Goal: Task Accomplishment & Management: Manage account settings

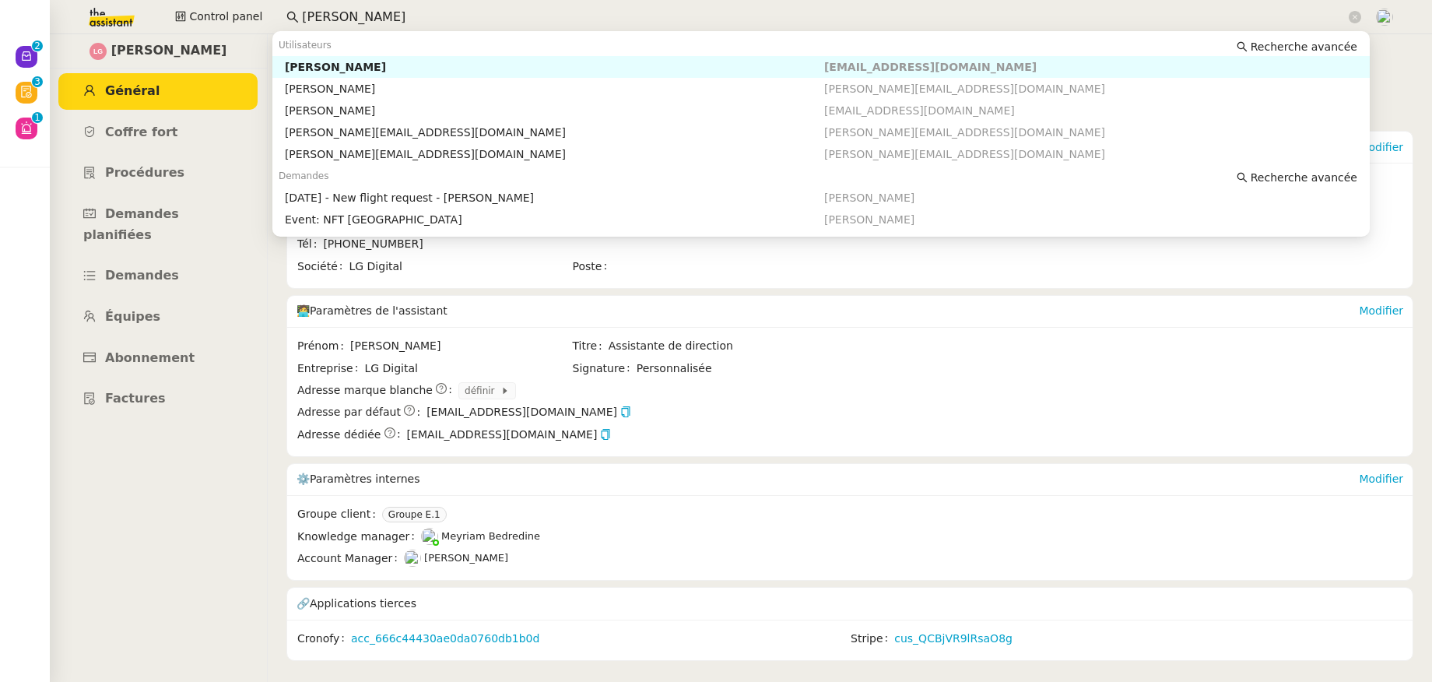
click at [265, 15] on div "Control panel lee" at bounding box center [716, 17] width 1354 height 34
click at [314, 67] on div "[PERSON_NAME]" at bounding box center [554, 67] width 539 height 14
type input "sucra"
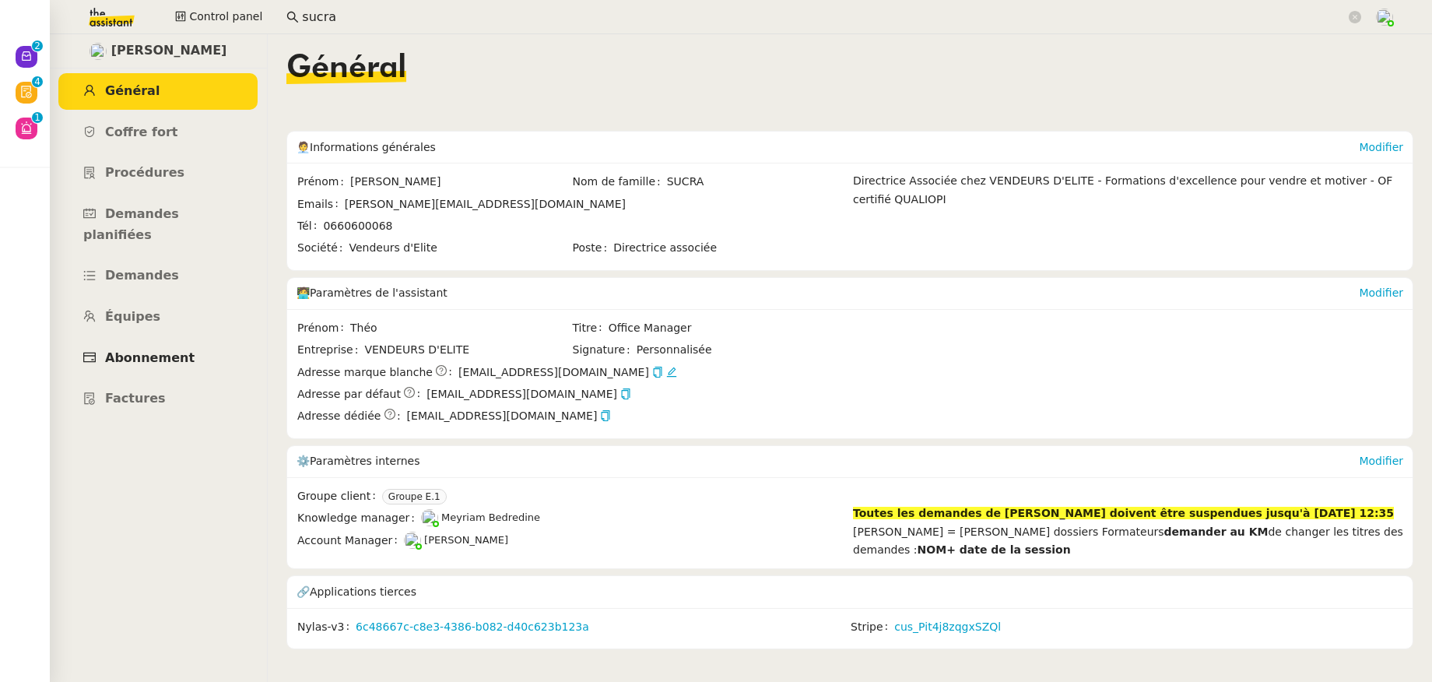
click at [163, 350] on span "Abonnement" at bounding box center [149, 357] width 89 height 15
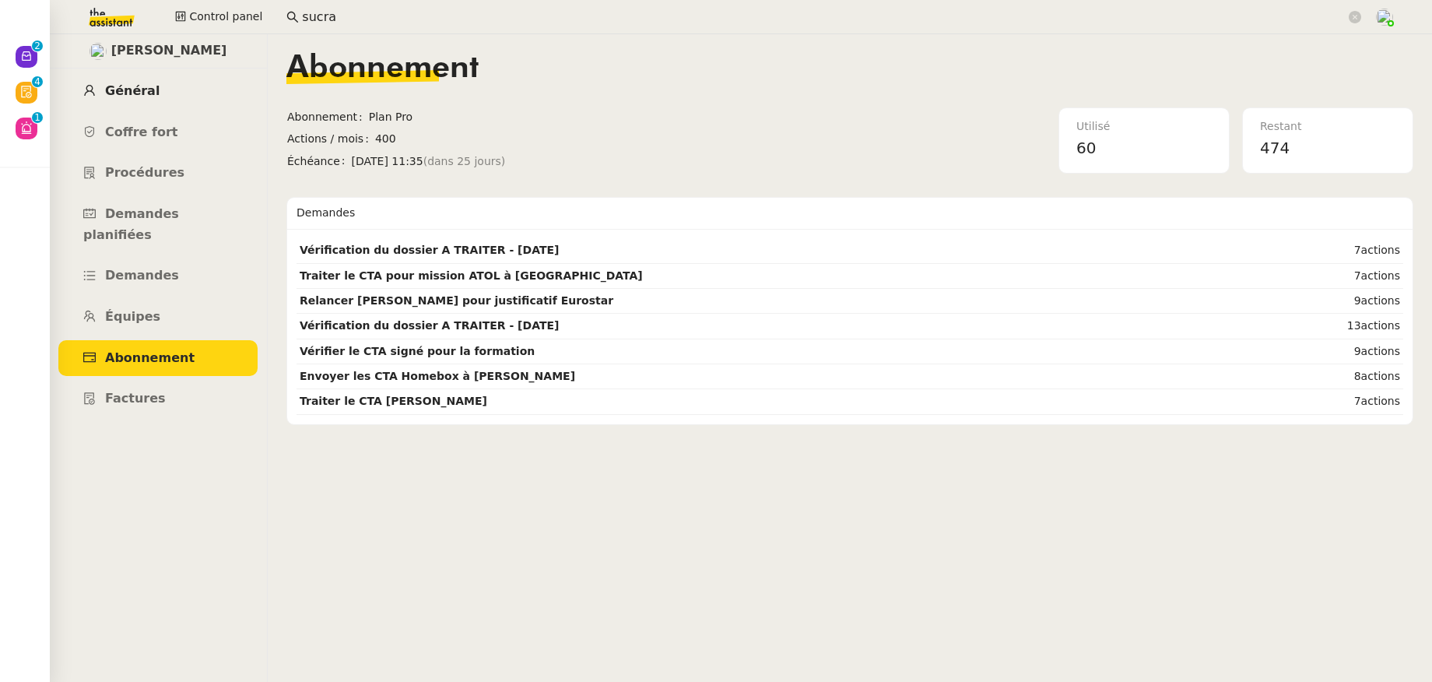
click at [148, 96] on span "Général" at bounding box center [132, 90] width 54 height 15
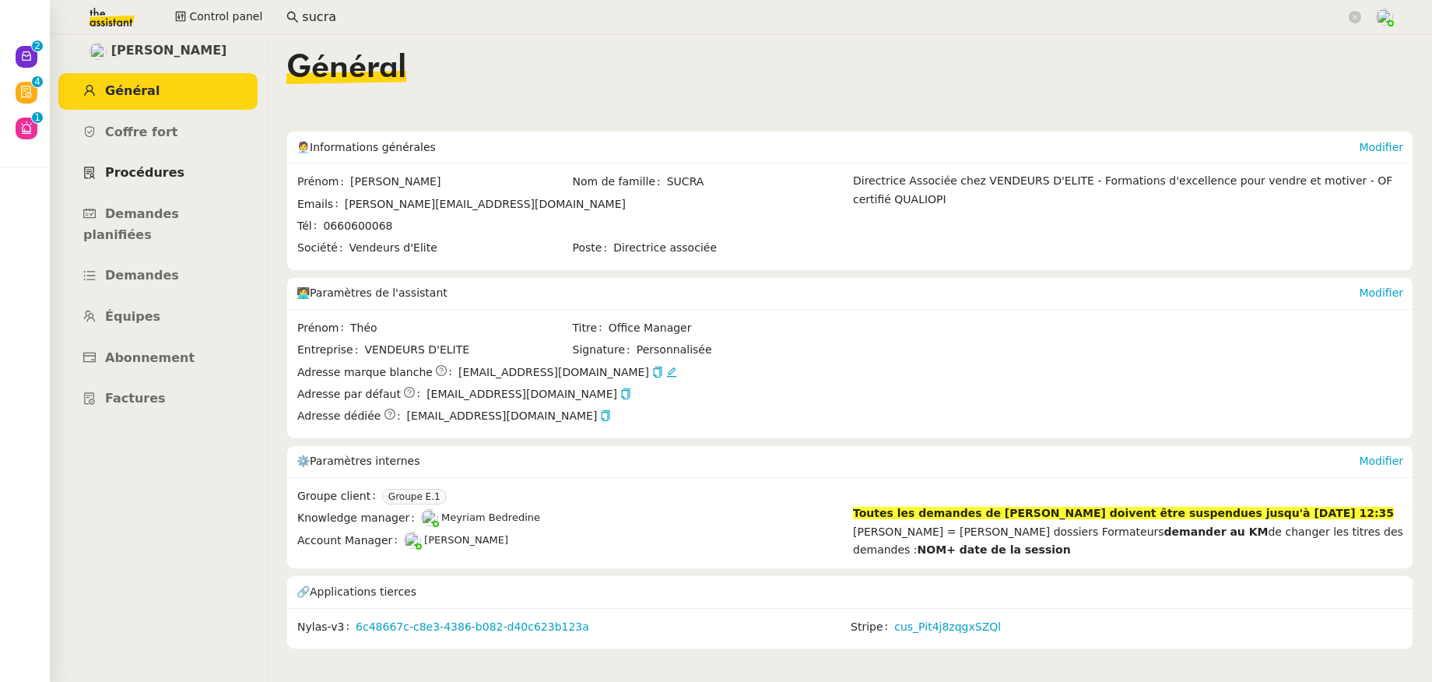
click at [175, 171] on link "Procédures" at bounding box center [157, 173] width 199 height 37
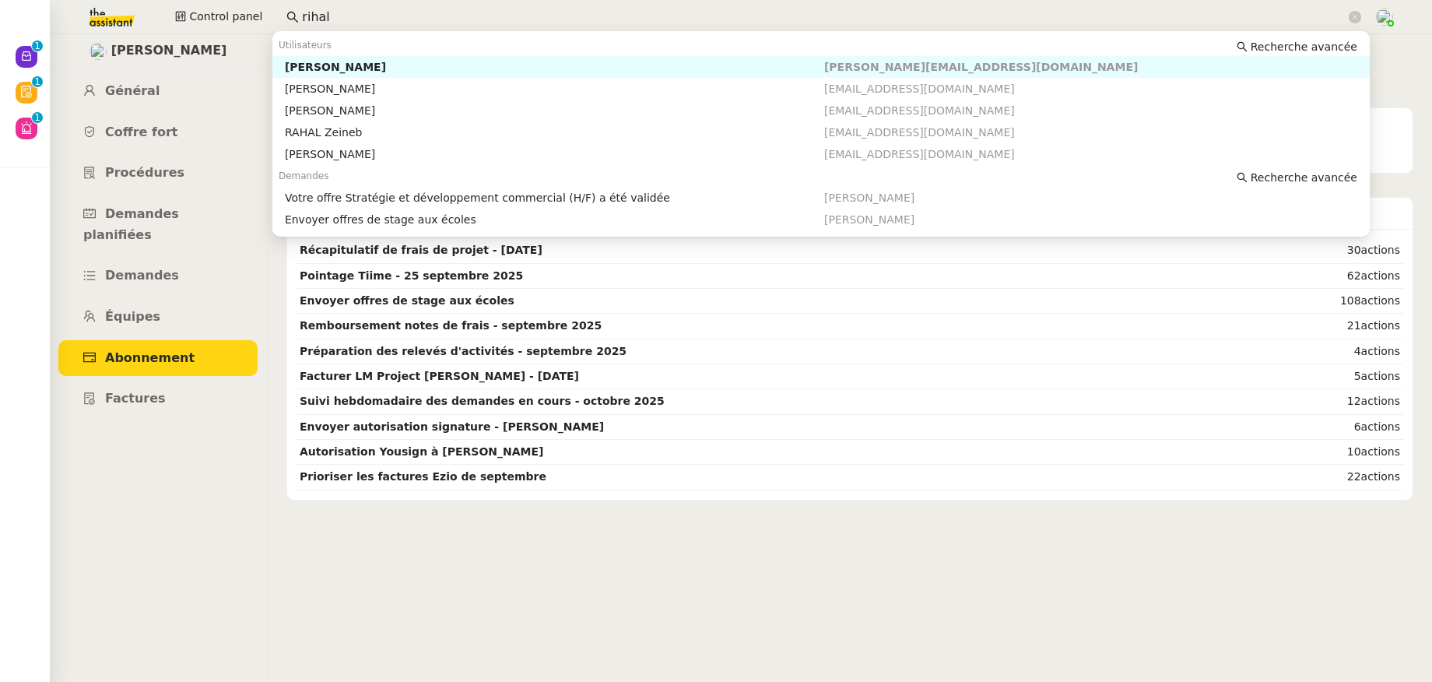
click at [244, 13] on div "Control panel rihal" at bounding box center [716, 17] width 1354 height 34
click at [293, 61] on div "[PERSON_NAME]" at bounding box center [554, 67] width 539 height 14
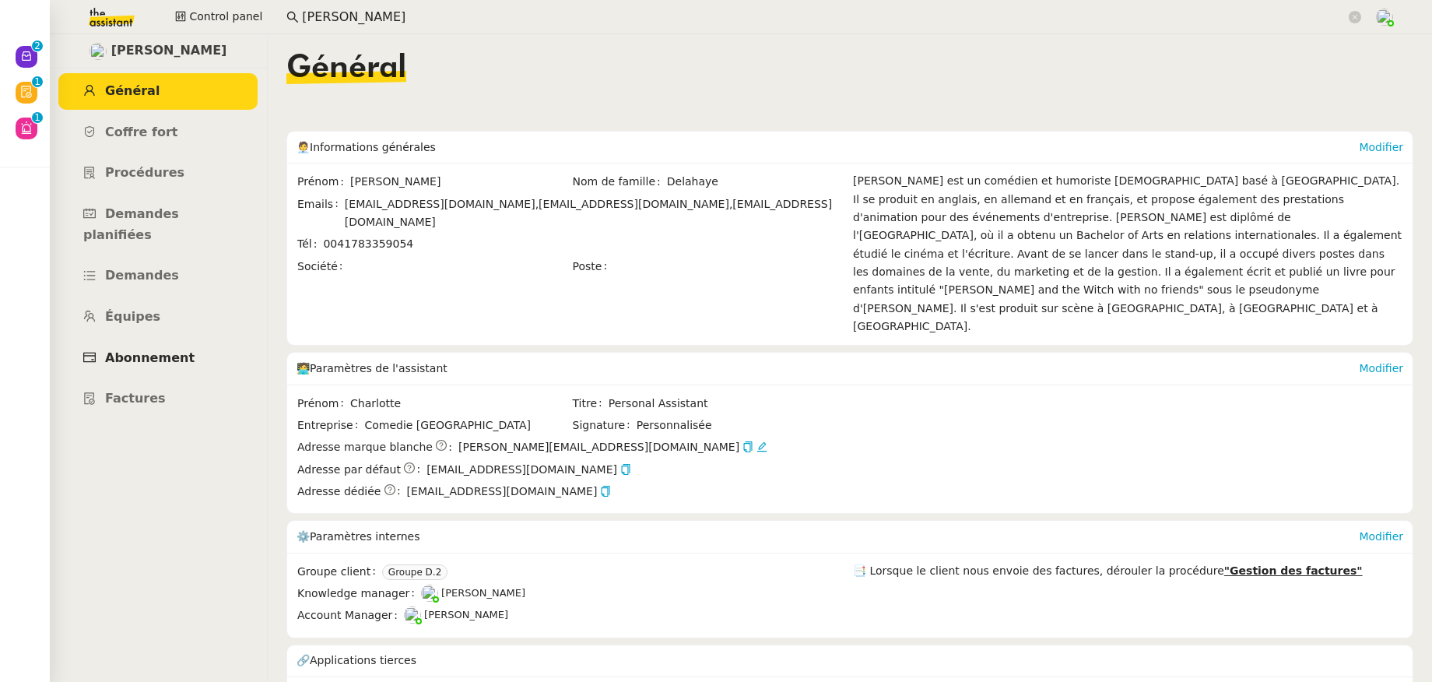
click at [167, 340] on link "Abonnement" at bounding box center [157, 358] width 199 height 37
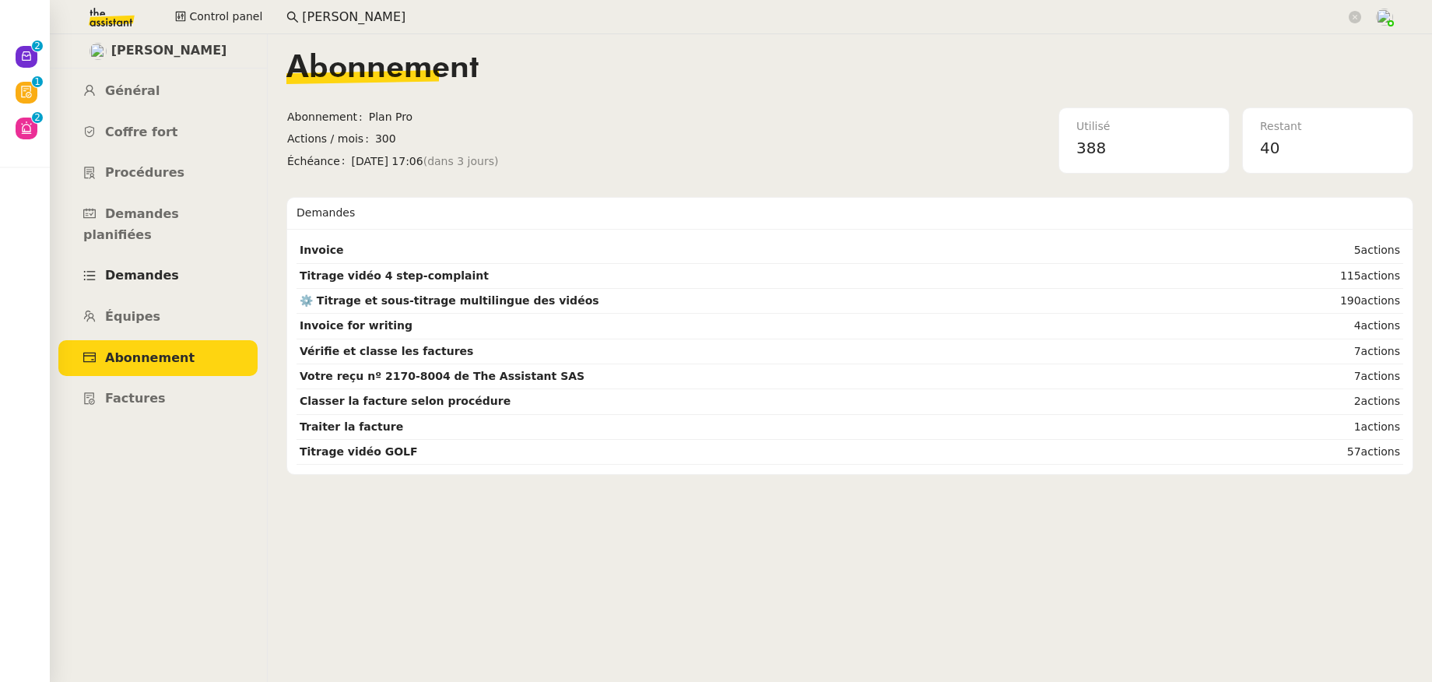
click at [180, 258] on link "Demandes" at bounding box center [157, 276] width 199 height 37
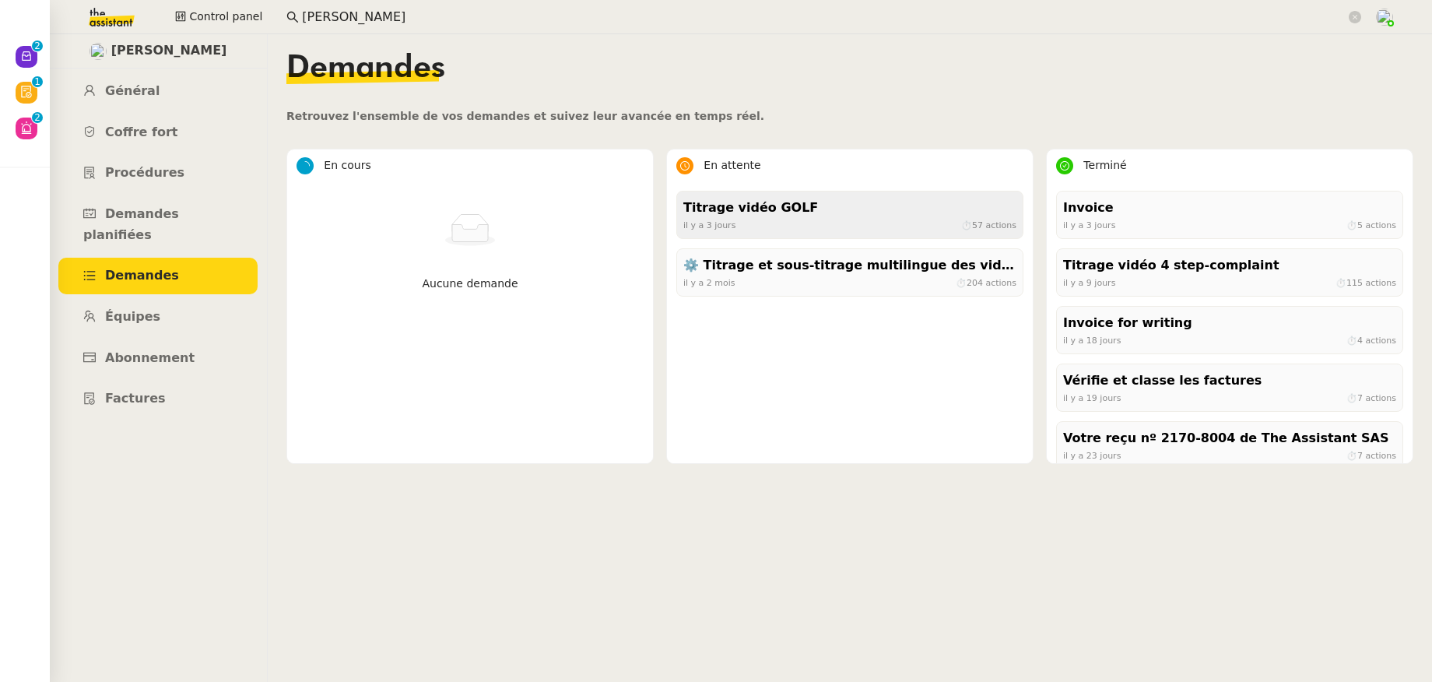
click at [826, 237] on div "Titrage vidéo GOLF il y a 3 jours ⏱ 57 actions" at bounding box center [849, 215] width 347 height 48
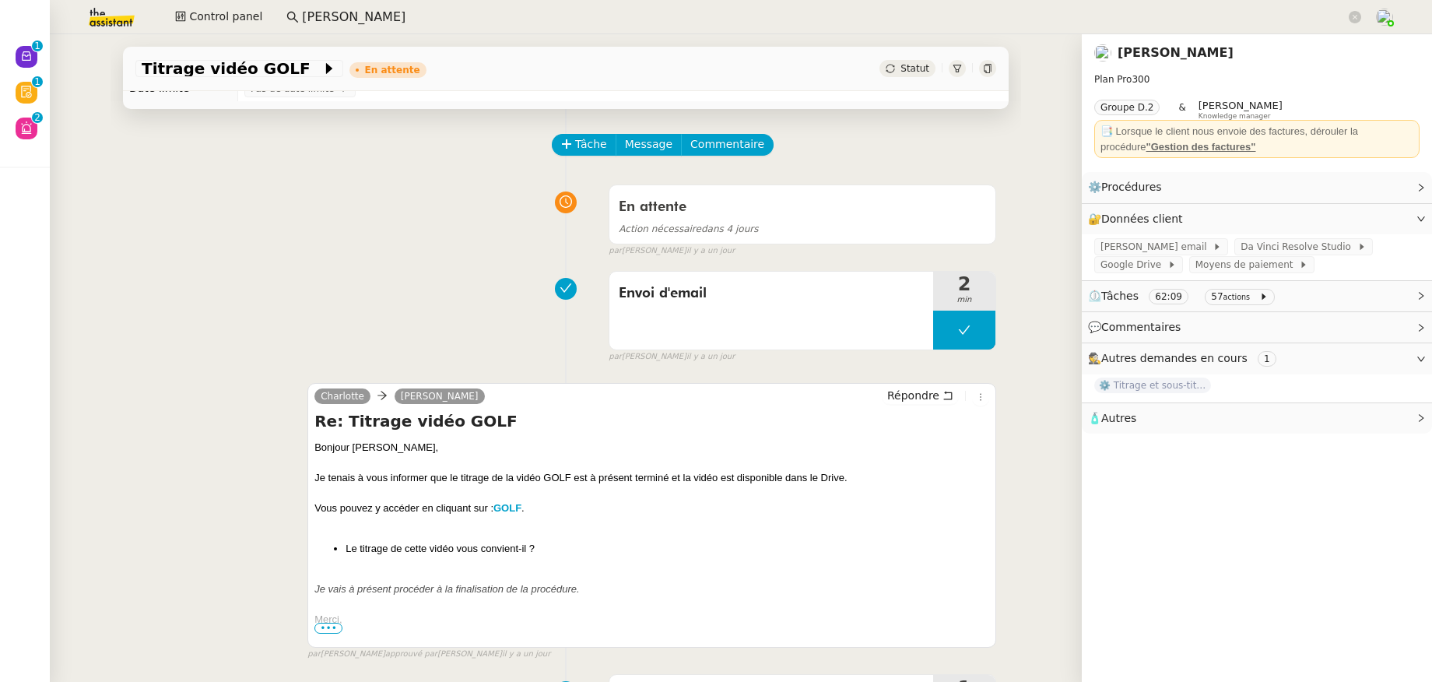
scroll to position [44, 0]
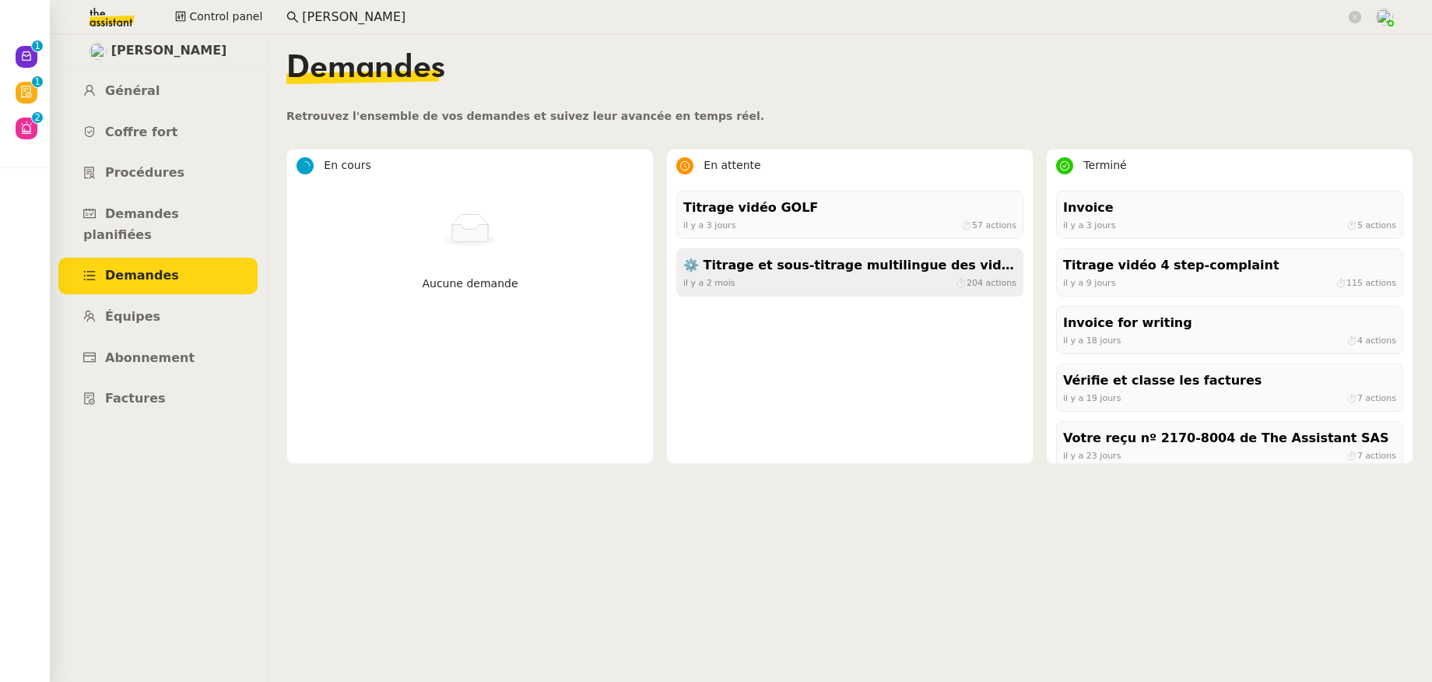
click at [840, 273] on div "⚙️ Titrage et sous-titrage multilingue des vidéos" at bounding box center [849, 265] width 333 height 21
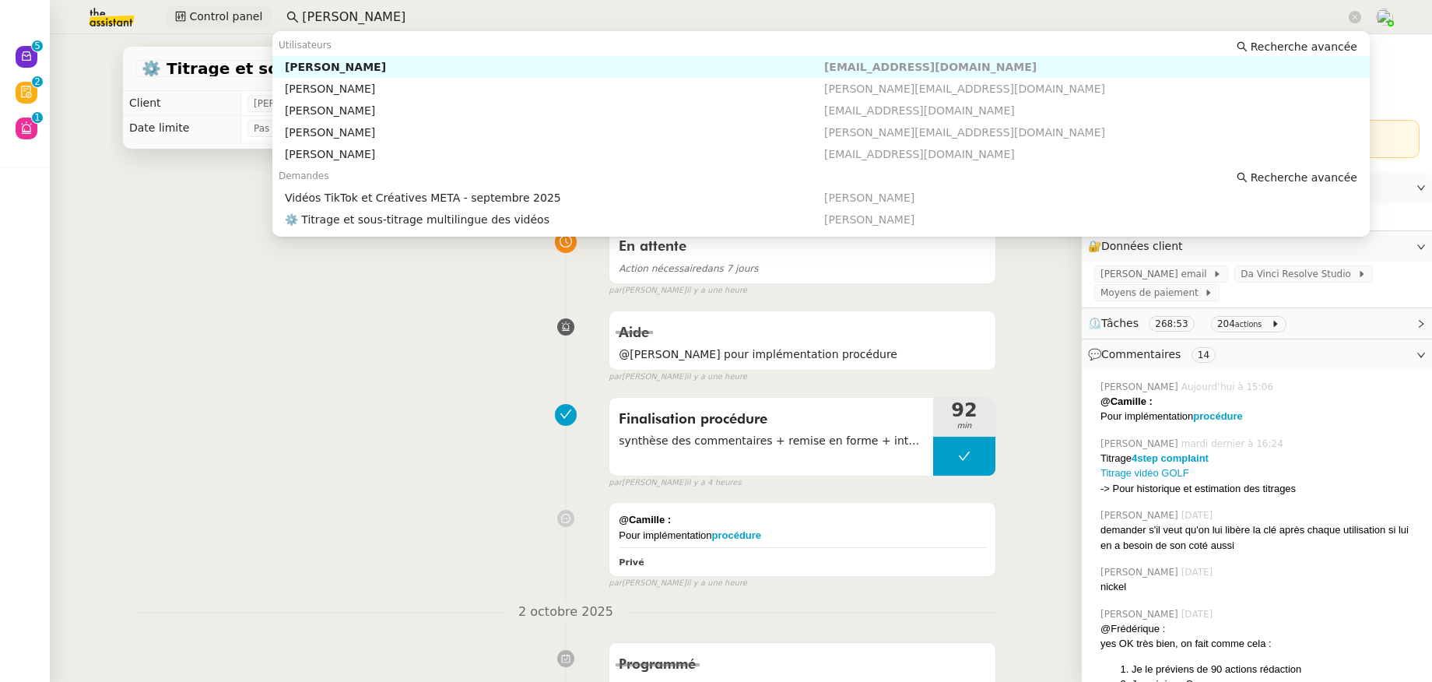
drag, startPoint x: 417, startPoint y: 16, endPoint x: 244, endPoint y: 20, distance: 173.6
click at [244, 20] on div "Control panel benjamin" at bounding box center [716, 17] width 1354 height 34
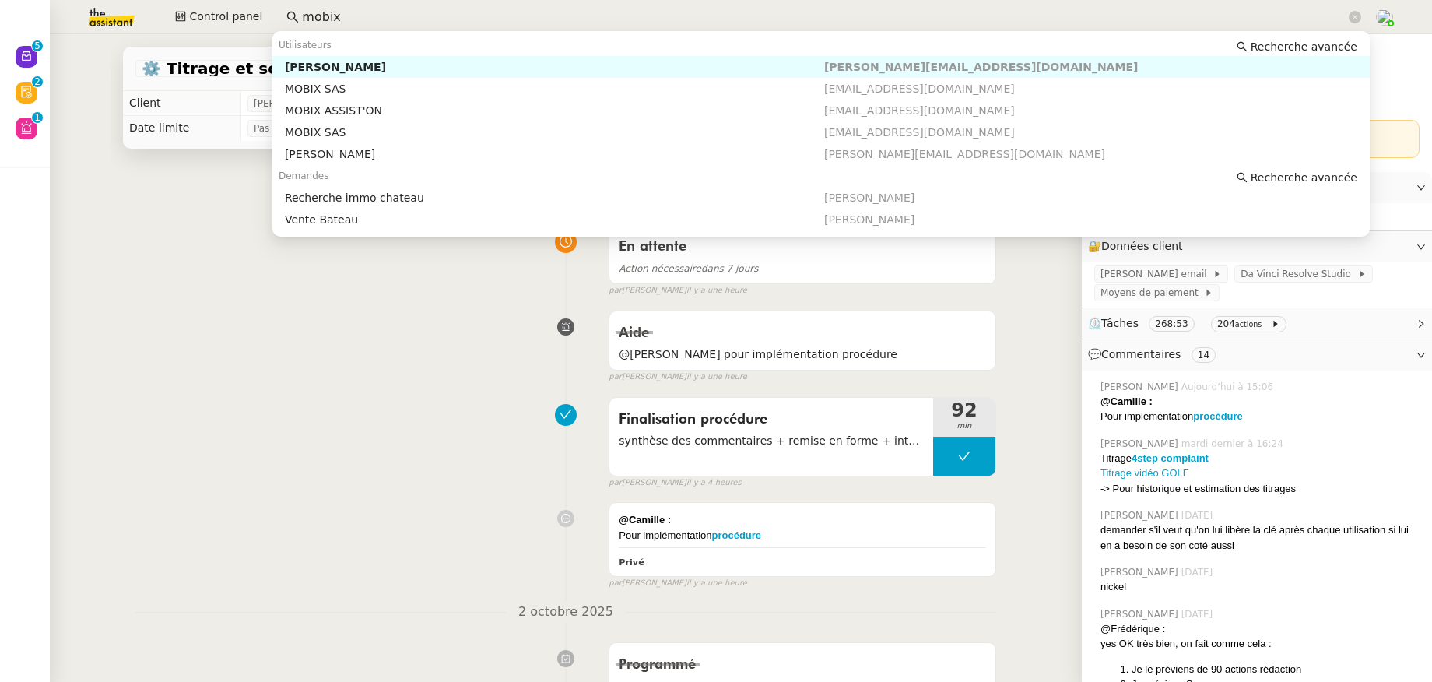
click at [295, 71] on div "Florian Parant" at bounding box center [554, 67] width 539 height 14
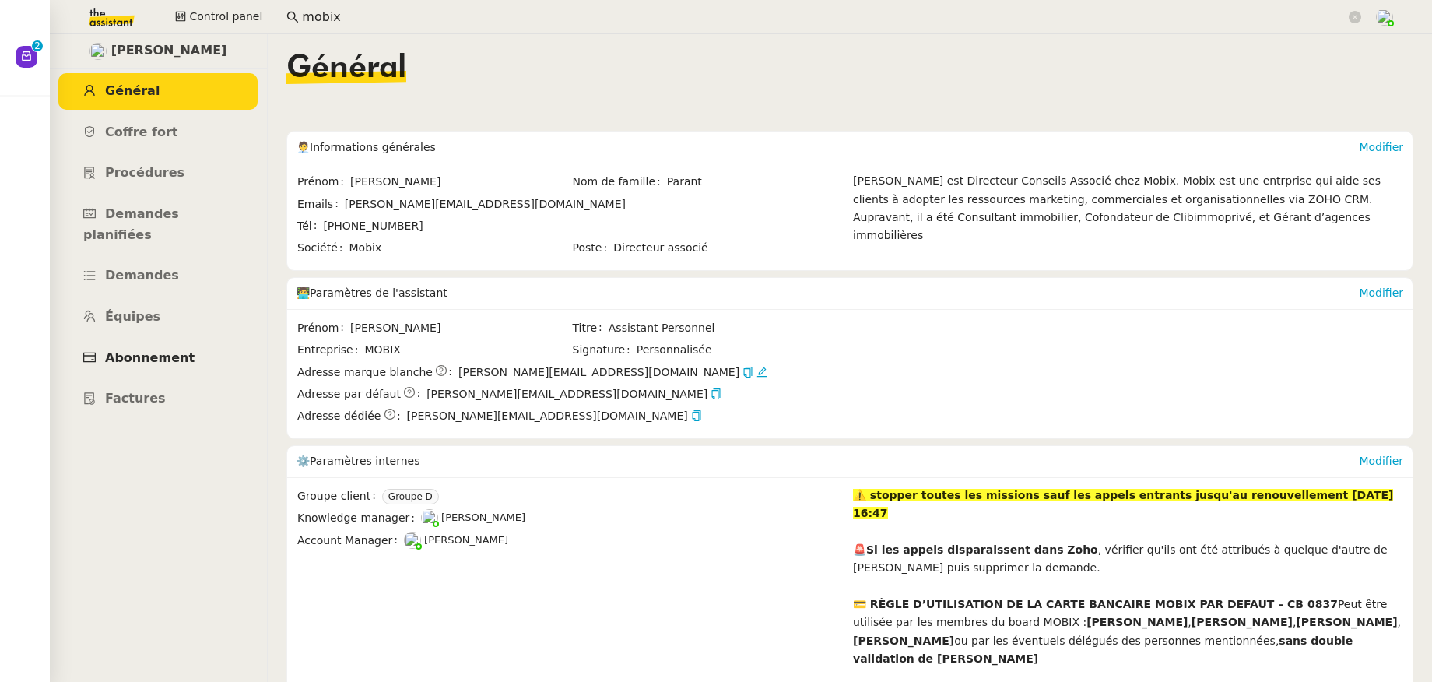
click at [177, 350] on span "Abonnement" at bounding box center [149, 357] width 89 height 15
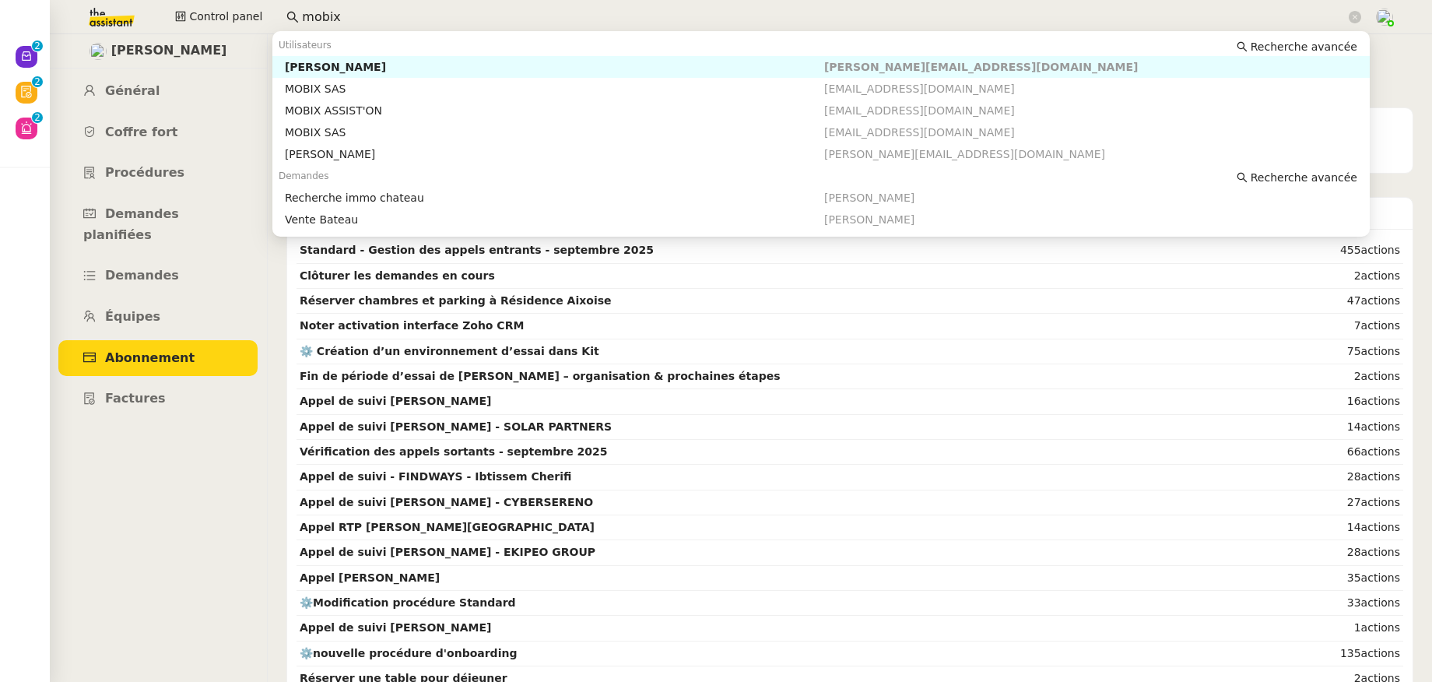
drag, startPoint x: 367, startPoint y: 23, endPoint x: 274, endPoint y: 24, distance: 92.6
click at [278, 24] on nz-input-group "mobix" at bounding box center [824, 16] width 1092 height 23
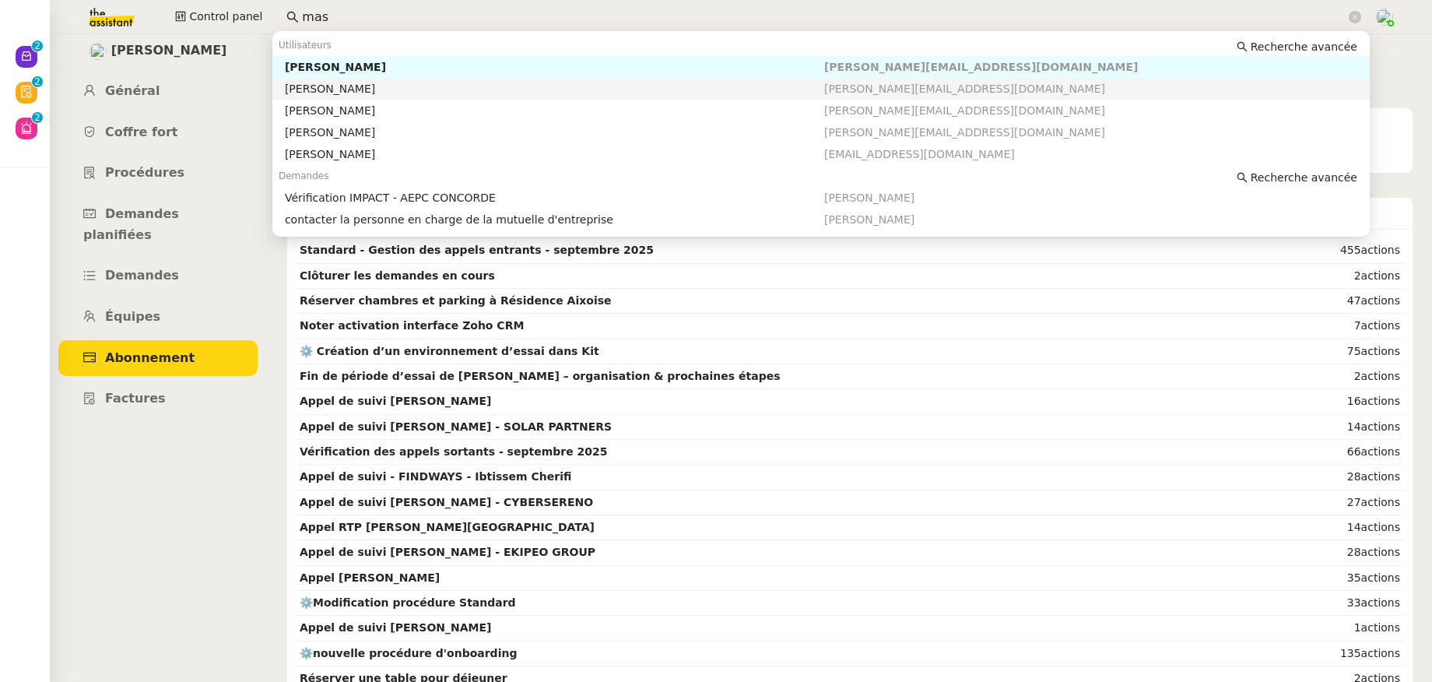
click at [331, 92] on div "Céline MAS" at bounding box center [554, 89] width 539 height 14
type input "mas"
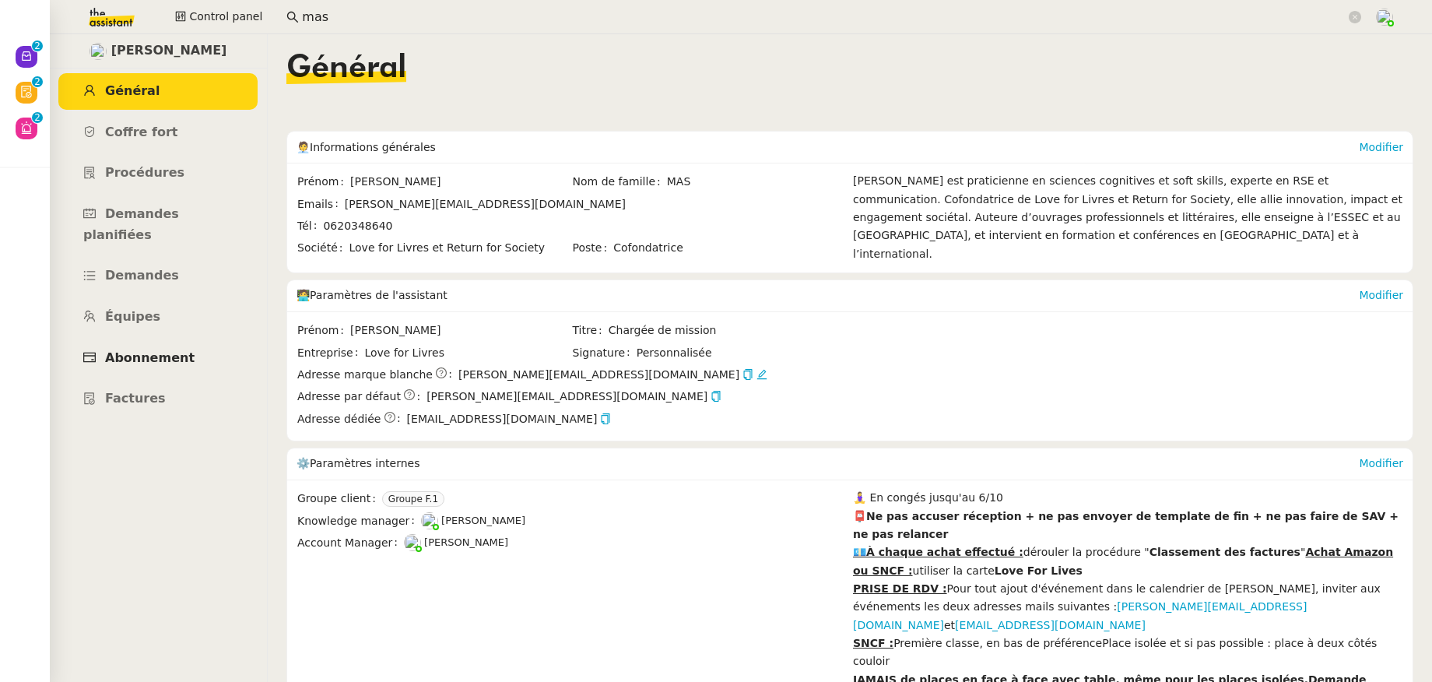
click at [145, 346] on link "Abonnement" at bounding box center [157, 358] width 199 height 37
